Goal: Task Accomplishment & Management: Use online tool/utility

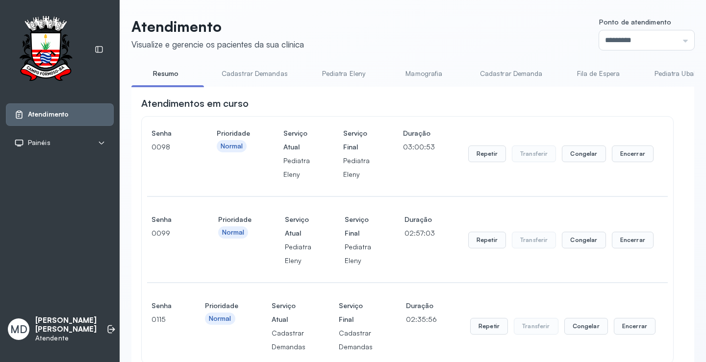
scroll to position [294, 0]
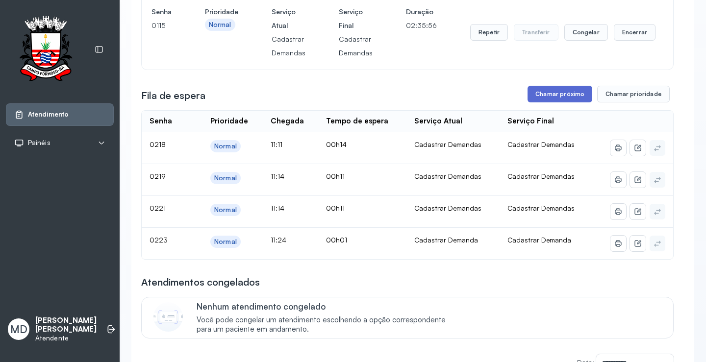
click at [562, 94] on button "Chamar próximo" at bounding box center [559, 94] width 65 height 17
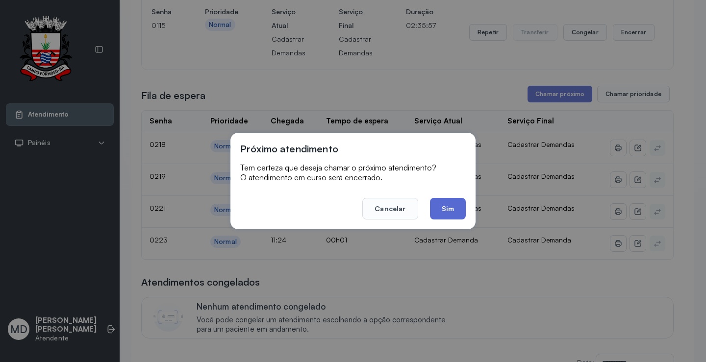
click at [447, 209] on button "Sim" at bounding box center [448, 209] width 36 height 22
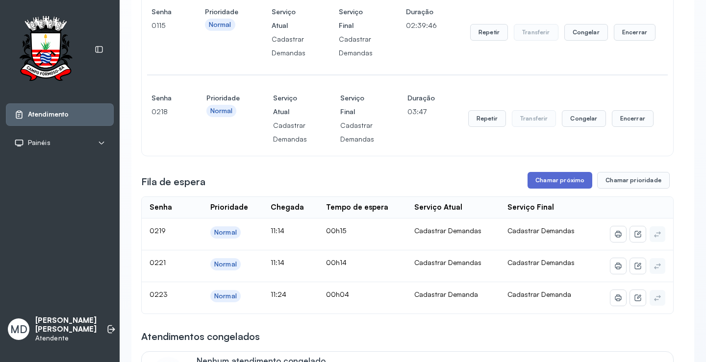
click at [563, 180] on button "Chamar próximo" at bounding box center [559, 180] width 65 height 17
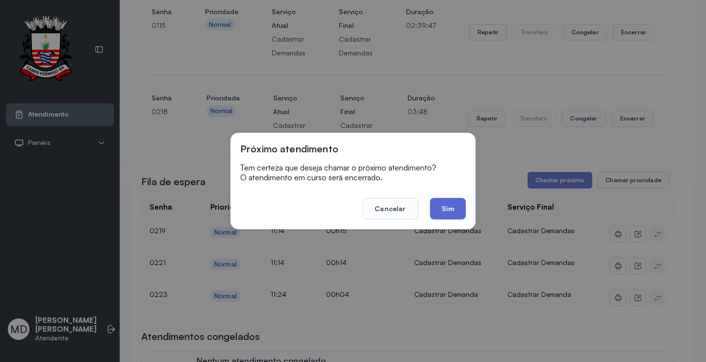
drag, startPoint x: 459, startPoint y: 206, endPoint x: 448, endPoint y: 209, distance: 12.3
click at [448, 209] on button "Sim" at bounding box center [448, 209] width 36 height 22
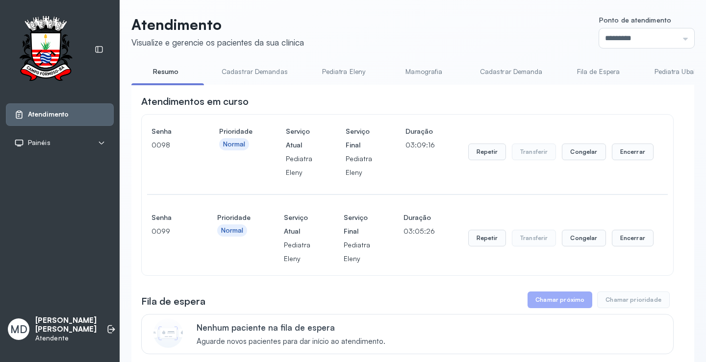
scroll to position [0, 0]
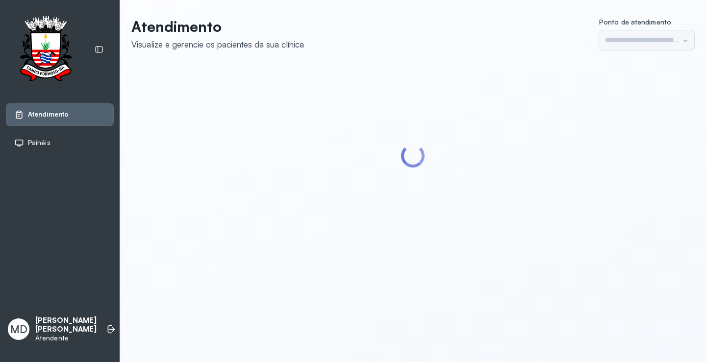
type input "*********"
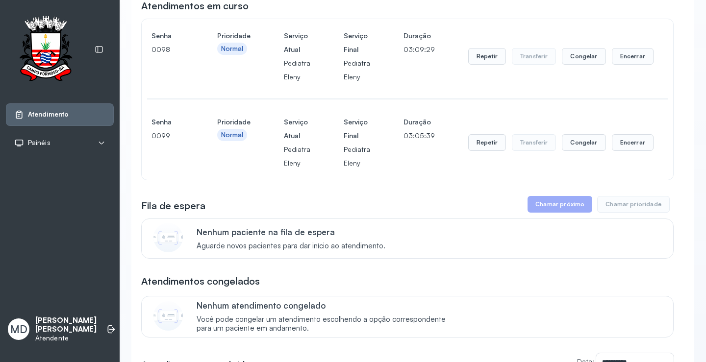
scroll to position [98, 0]
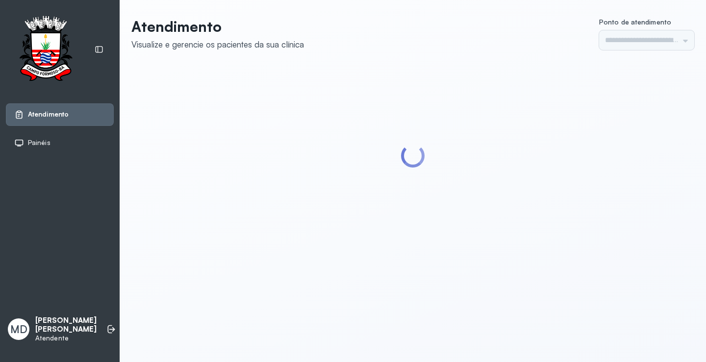
type input "*********"
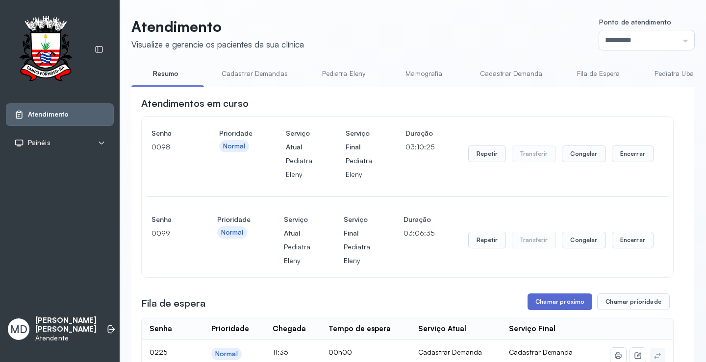
click at [566, 306] on button "Chamar próximo" at bounding box center [559, 302] width 65 height 17
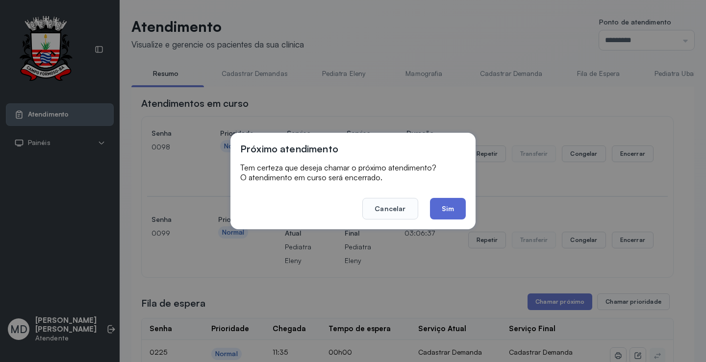
click at [442, 201] on button "Sim" at bounding box center [448, 209] width 36 height 22
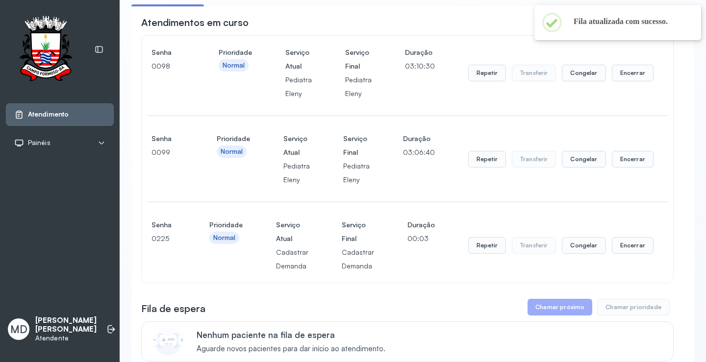
scroll to position [98, 0]
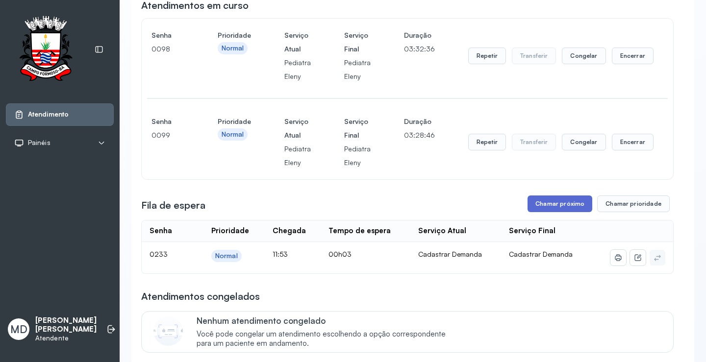
click at [572, 204] on button "Chamar próximo" at bounding box center [559, 204] width 65 height 17
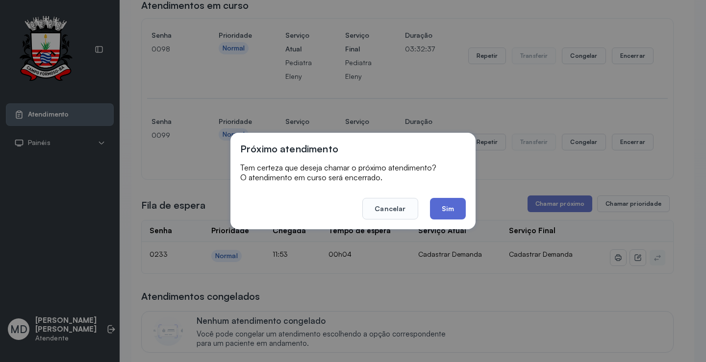
click at [448, 209] on button "Sim" at bounding box center [448, 209] width 36 height 22
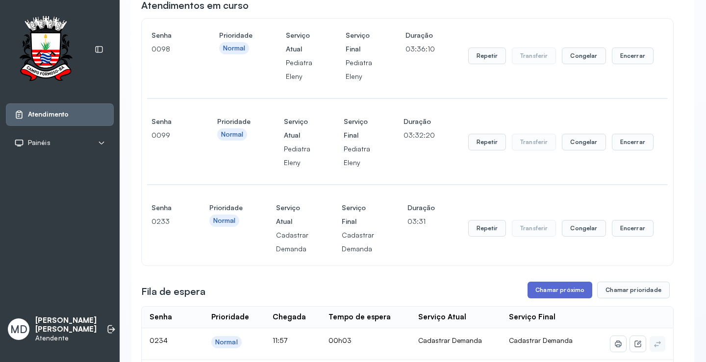
click at [563, 288] on button "Chamar próximo" at bounding box center [559, 290] width 65 height 17
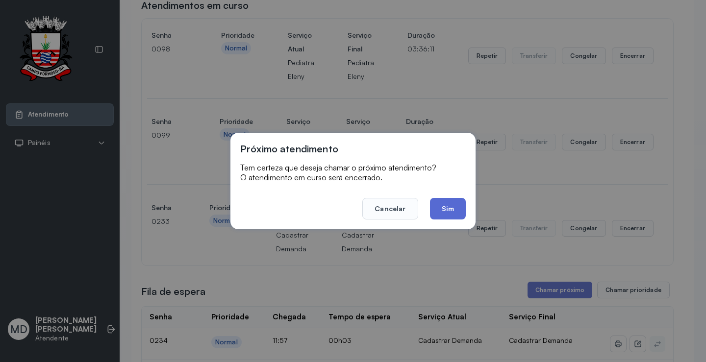
click at [438, 207] on button "Sim" at bounding box center [448, 209] width 36 height 22
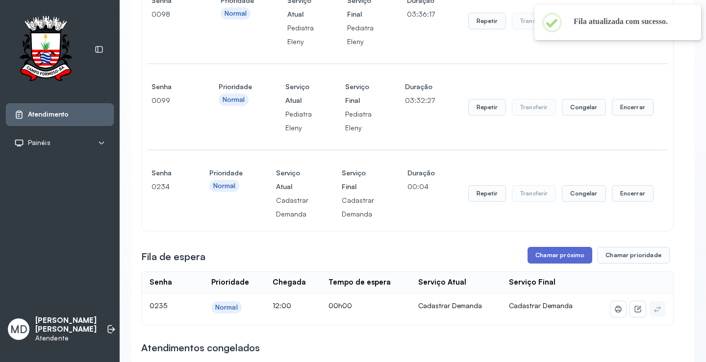
scroll to position [147, 0]
